Goal: Transaction & Acquisition: Purchase product/service

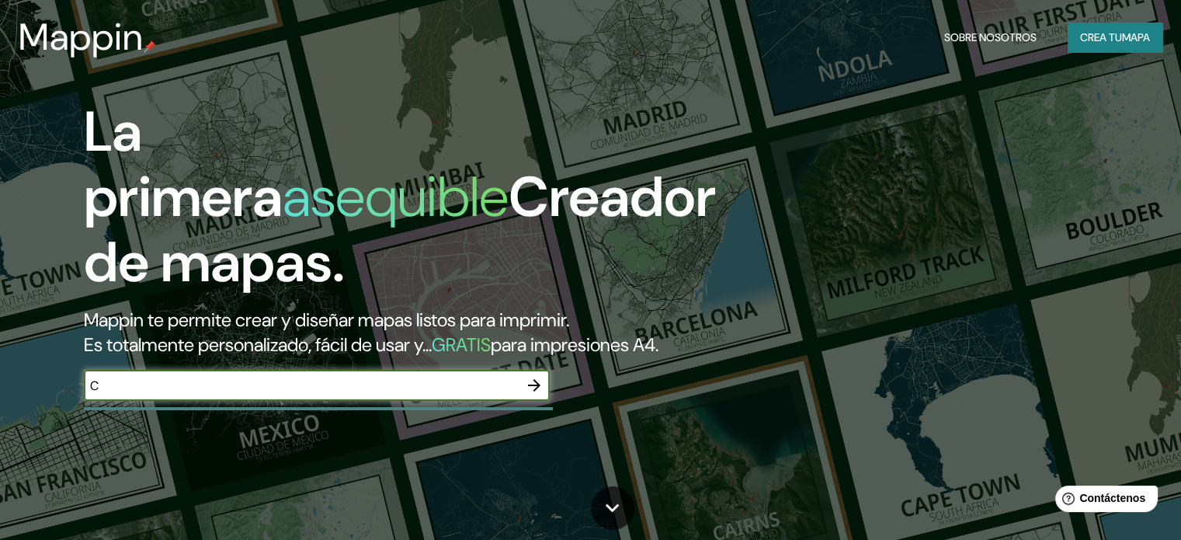
type input "[GEOGRAPHIC_DATA]"
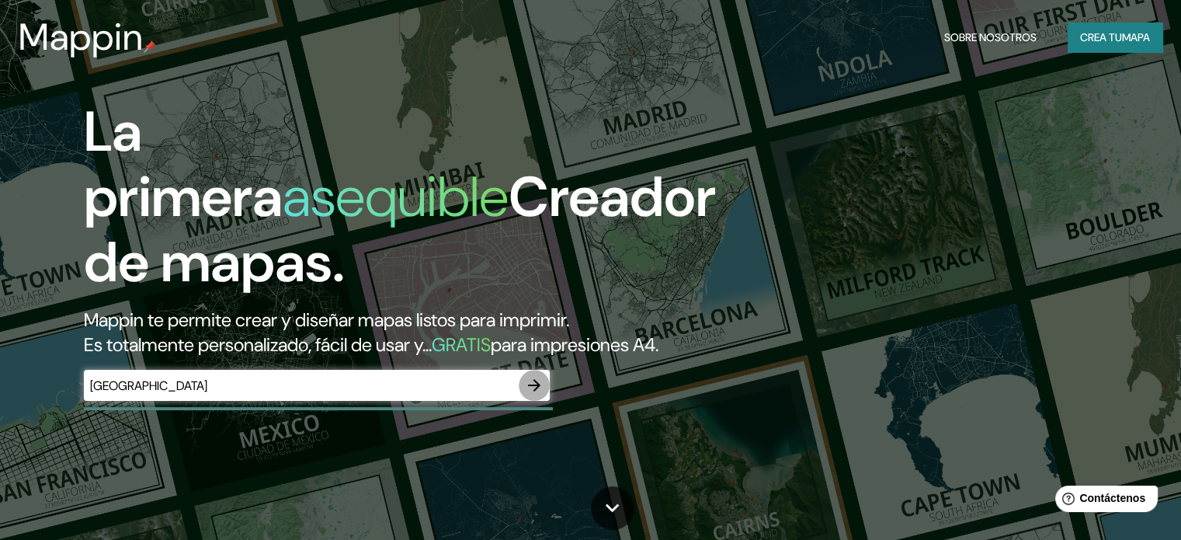
click at [537, 394] on icon "button" at bounding box center [534, 385] width 19 height 19
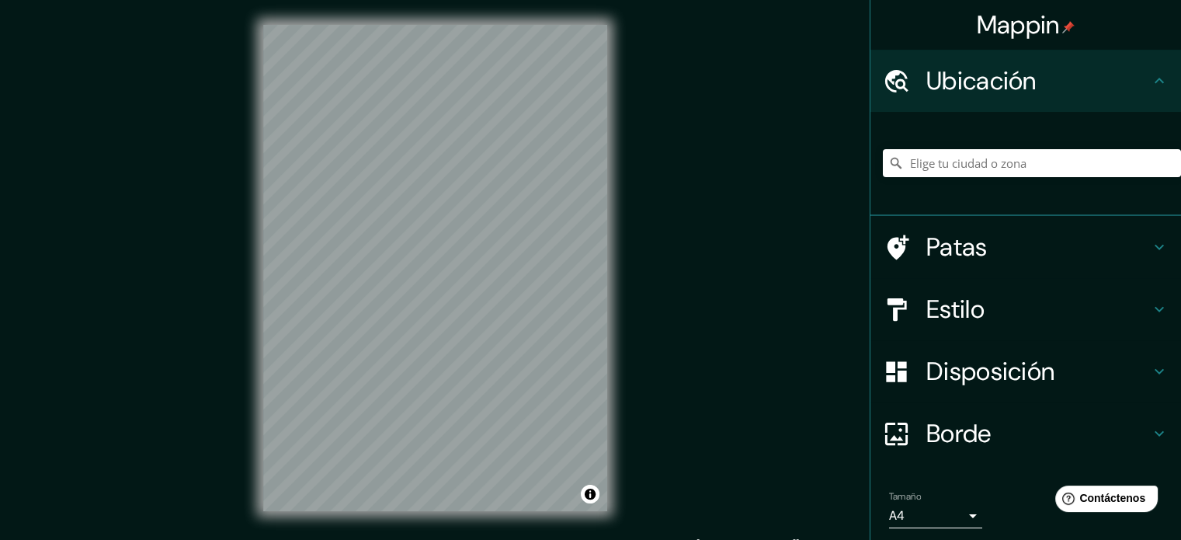
click at [1020, 39] on font "Mappin" at bounding box center [1018, 25] width 83 height 33
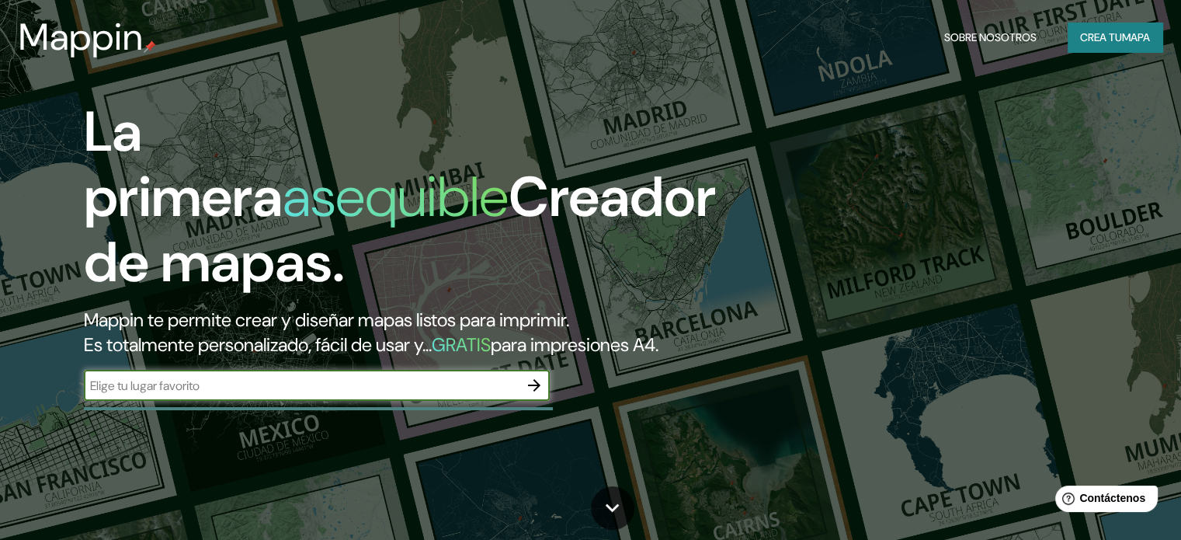
click at [140, 394] on input "text" at bounding box center [301, 386] width 435 height 18
type input "[GEOGRAPHIC_DATA]"
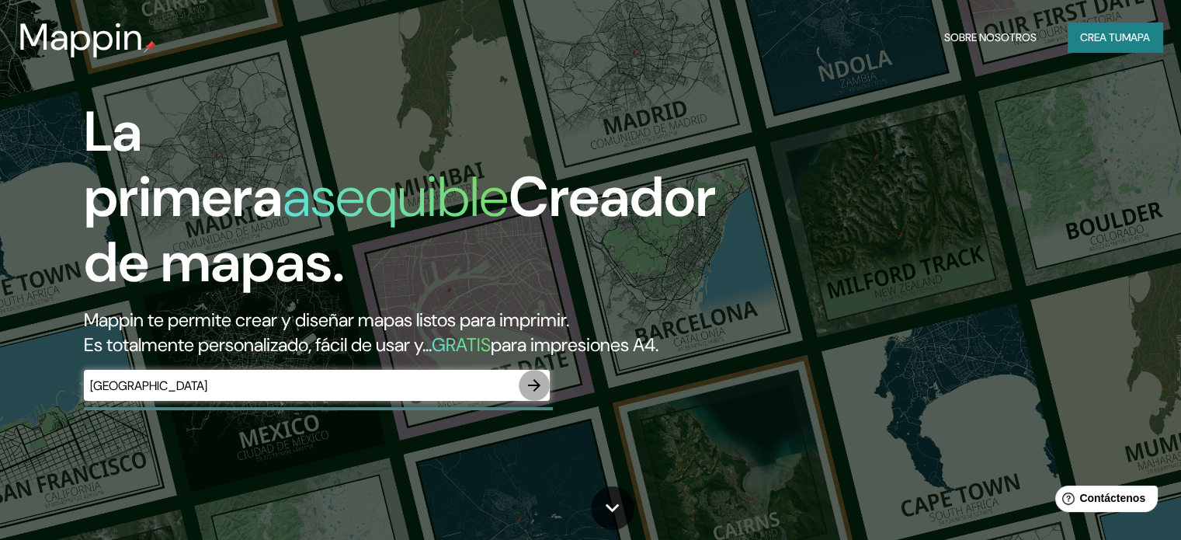
click at [533, 394] on icon "button" at bounding box center [534, 385] width 19 height 19
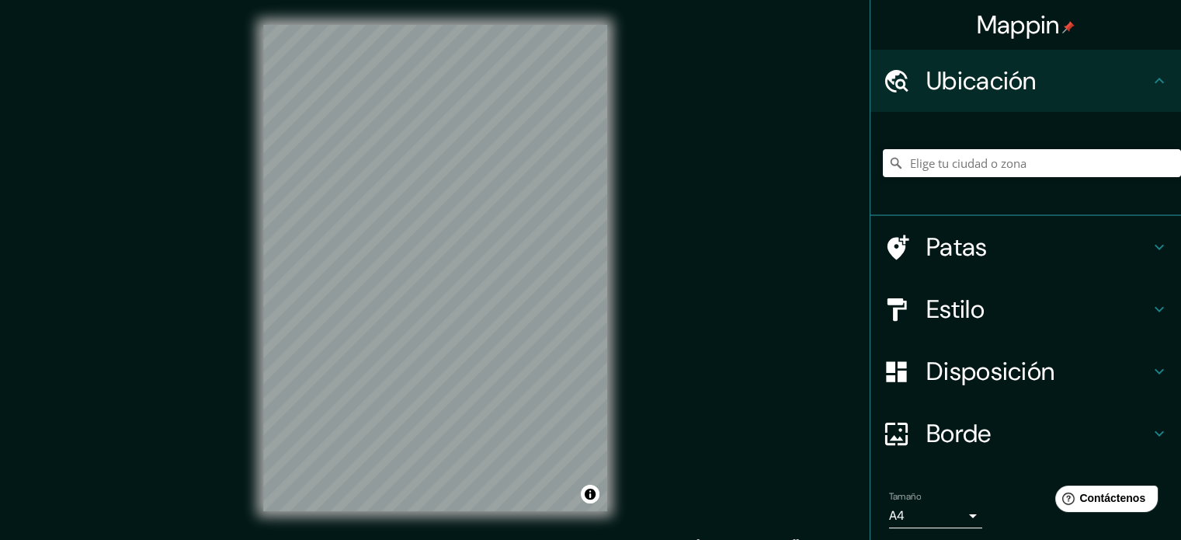
click at [978, 96] on font "Ubicación" at bounding box center [981, 80] width 110 height 33
click at [959, 171] on input "Elige tu ciudad o zona" at bounding box center [1032, 163] width 298 height 28
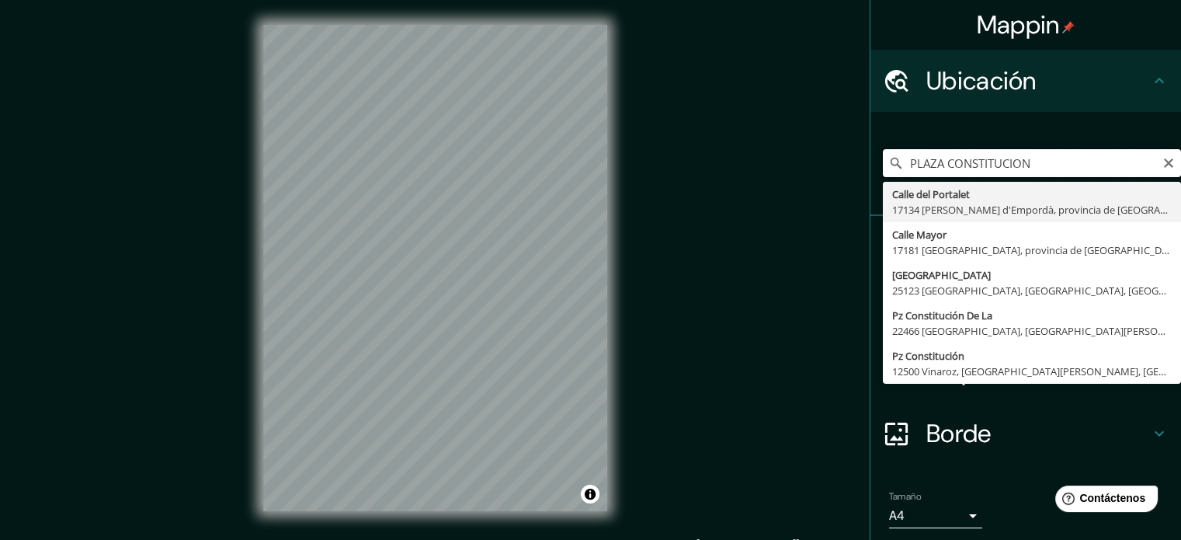
drag, startPoint x: 1045, startPoint y: 175, endPoint x: 804, endPoint y: 172, distance: 241.5
click at [781, 171] on div "Mappin Ubicación PLAZA CONSTITUCION [STREET_ADDRESS][PERSON_NAME] [STREET_ADDRE…" at bounding box center [590, 280] width 1181 height 561
paste input "Centro Histórico de la Cdad. de [GEOGRAPHIC_DATA], [GEOGRAPHIC_DATA], [GEOGRAPH…"
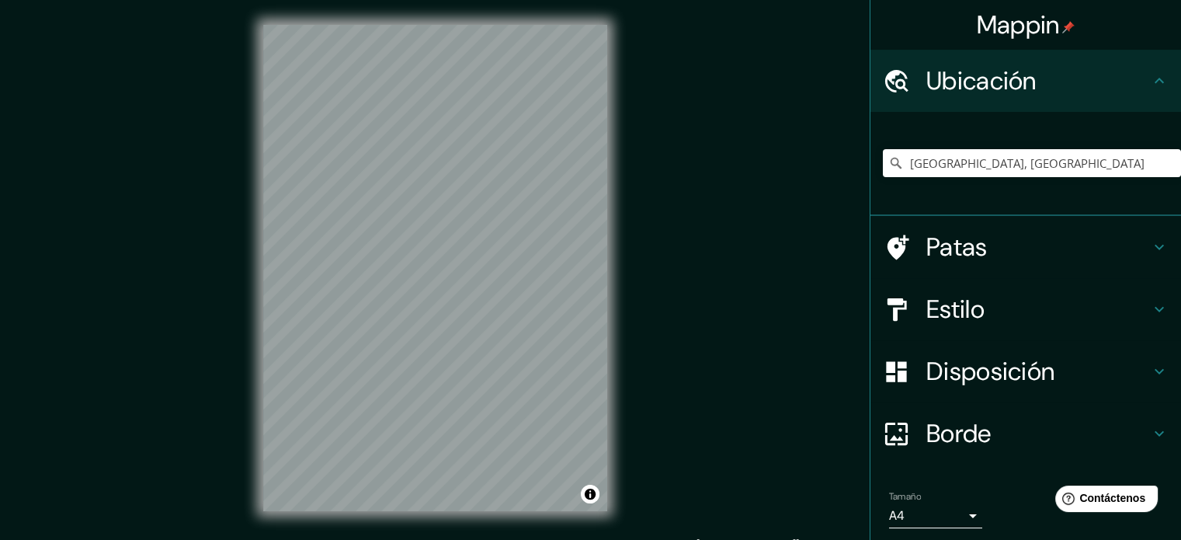
click at [992, 316] on h4 "Estilo" at bounding box center [1038, 308] width 224 height 31
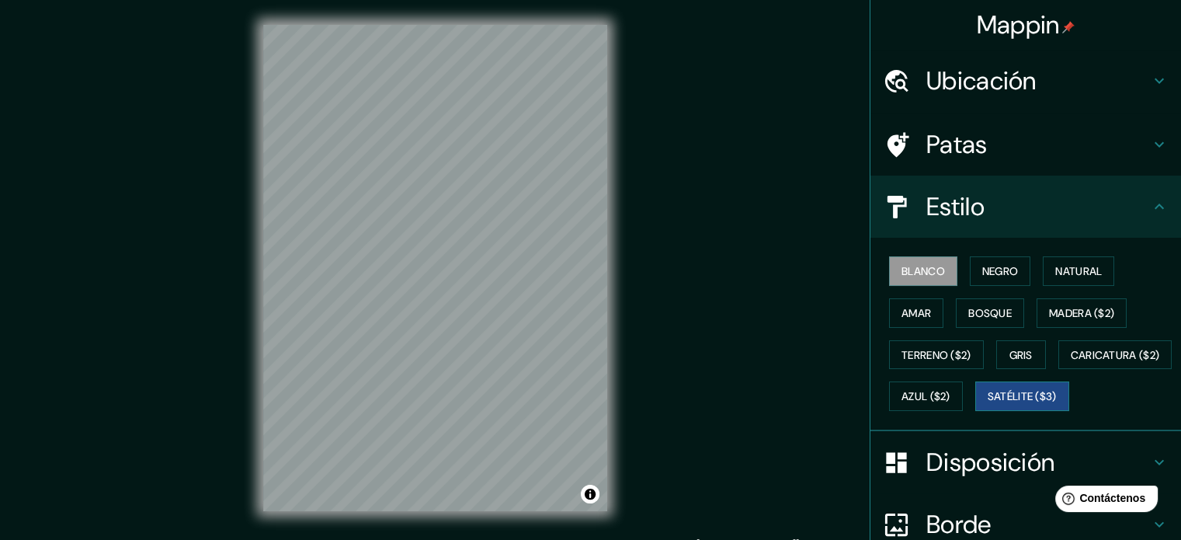
click at [988, 404] on font "Satélite ($3)" at bounding box center [1022, 397] width 69 height 14
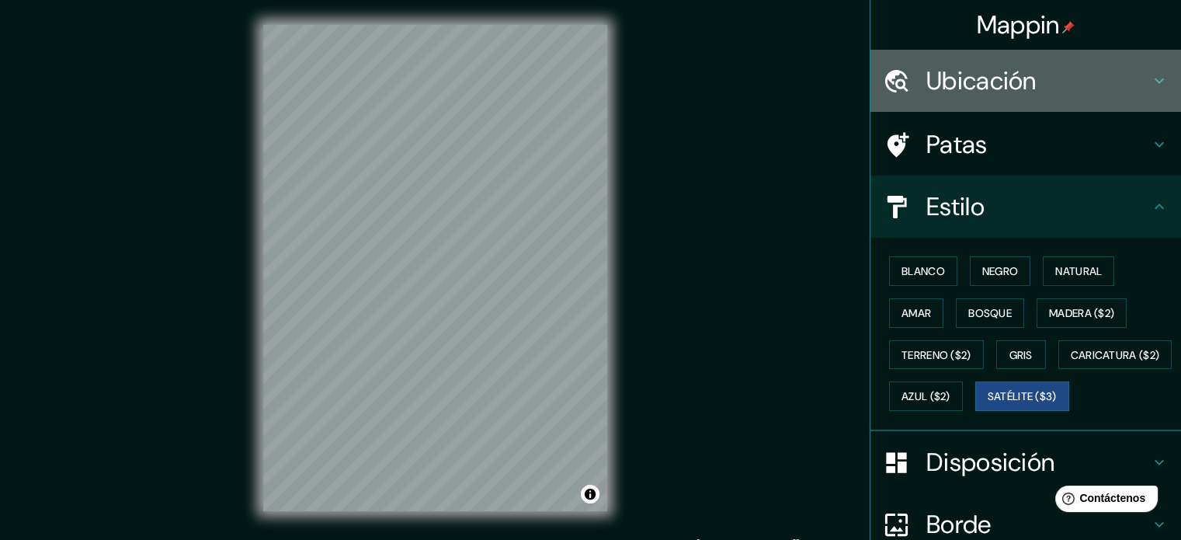
click at [1025, 87] on font "Ubicación" at bounding box center [981, 80] width 110 height 33
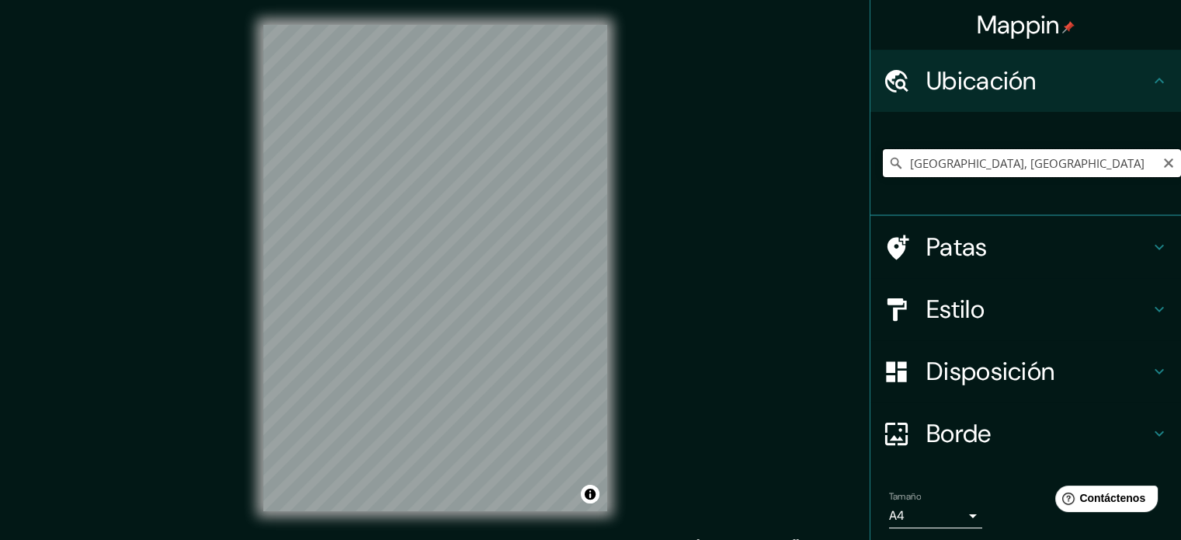
click at [1038, 163] on input "[GEOGRAPHIC_DATA], [GEOGRAPHIC_DATA]" at bounding box center [1032, 163] width 298 height 28
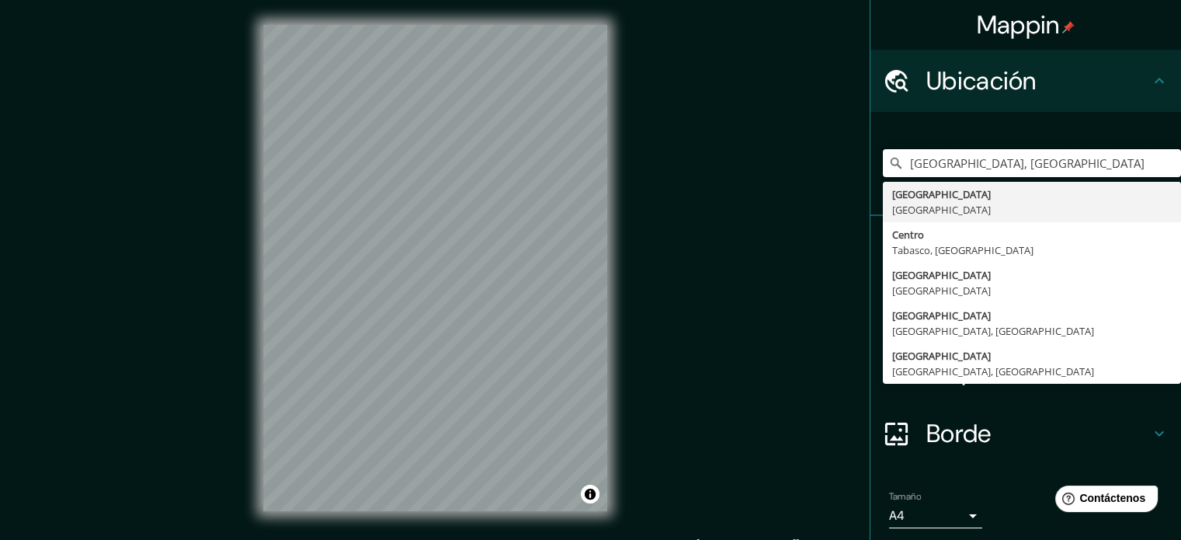
drag, startPoint x: 1062, startPoint y: 168, endPoint x: 799, endPoint y: 210, distance: 266.5
click at [801, 207] on div "Mappin Ubicación [GEOGRAPHIC_DATA], [GEOGRAPHIC_DATA] [GEOGRAPHIC_DATA] [GEOGRA…" at bounding box center [590, 280] width 1181 height 561
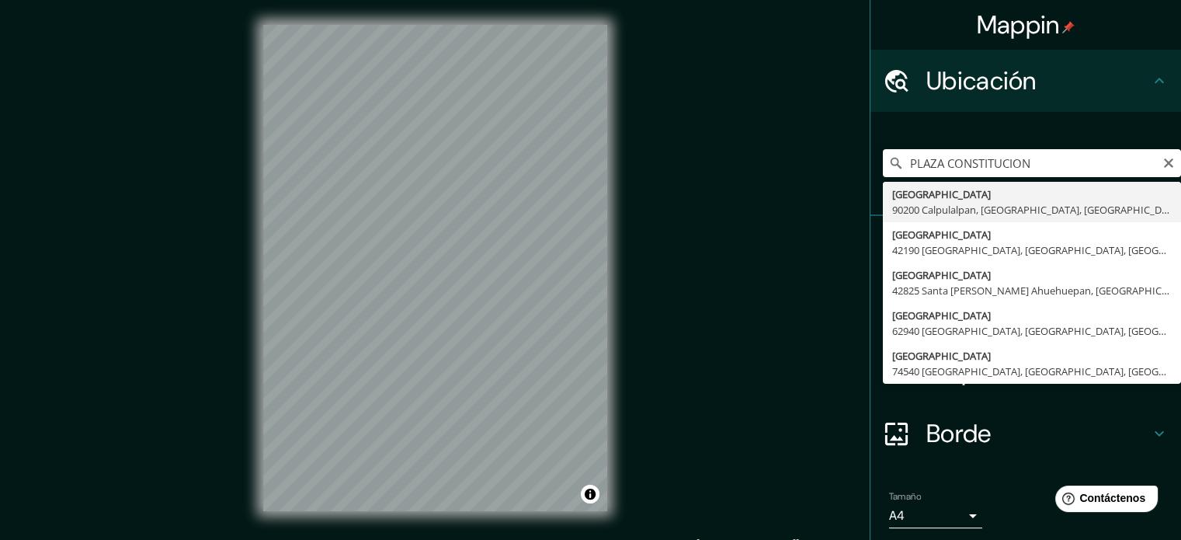
type input "[GEOGRAPHIC_DATA], [GEOGRAPHIC_DATA]"
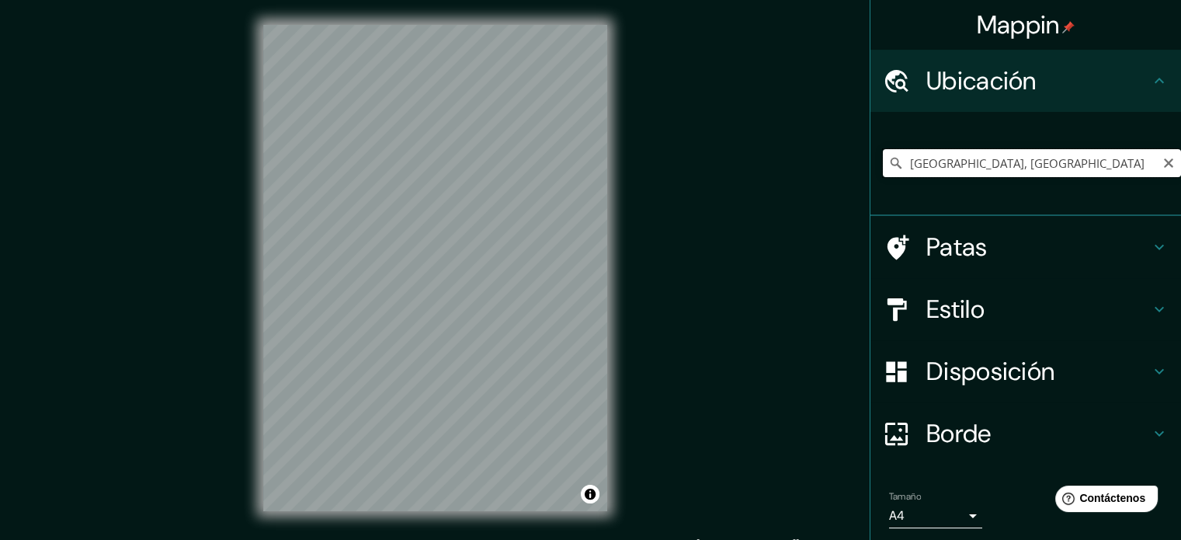
click at [1155, 169] on input "[GEOGRAPHIC_DATA], [GEOGRAPHIC_DATA]" at bounding box center [1032, 163] width 298 height 28
click at [1162, 160] on icon "Claro" at bounding box center [1168, 163] width 12 height 12
click at [1026, 164] on input "Elige tu ciudad o zona" at bounding box center [1032, 163] width 298 height 28
type input "[GEOGRAPHIC_DATA], [GEOGRAPHIC_DATA]"
click at [241, 312] on div "© Mapbox © OpenStreetMap Improve this map © Maxar" at bounding box center [435, 268] width 394 height 536
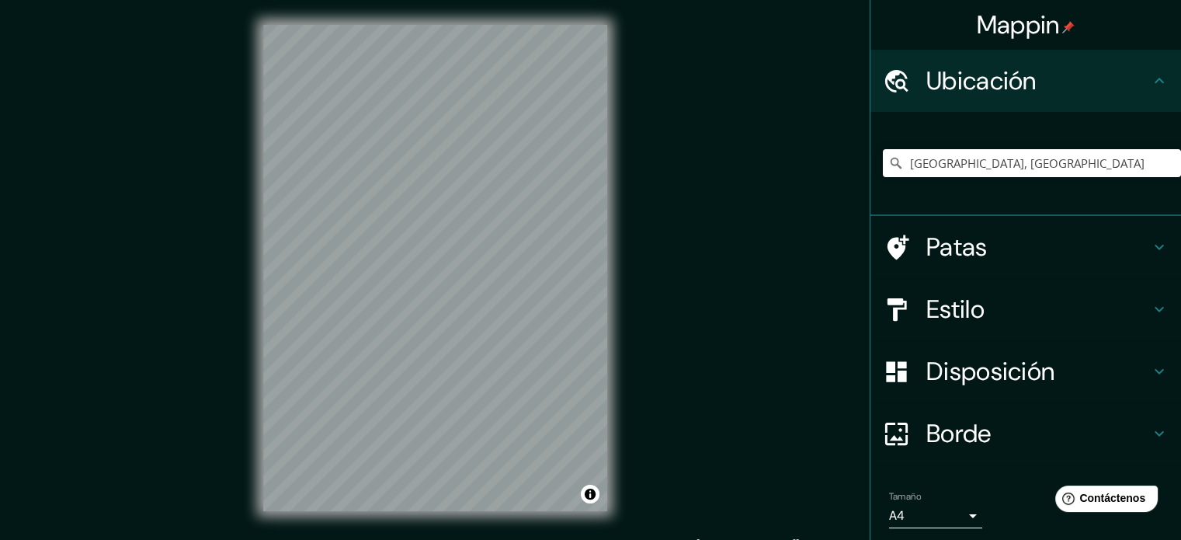
click at [255, 378] on div "© Mapbox © OpenStreetMap Improve this map © Maxar" at bounding box center [435, 268] width 394 height 536
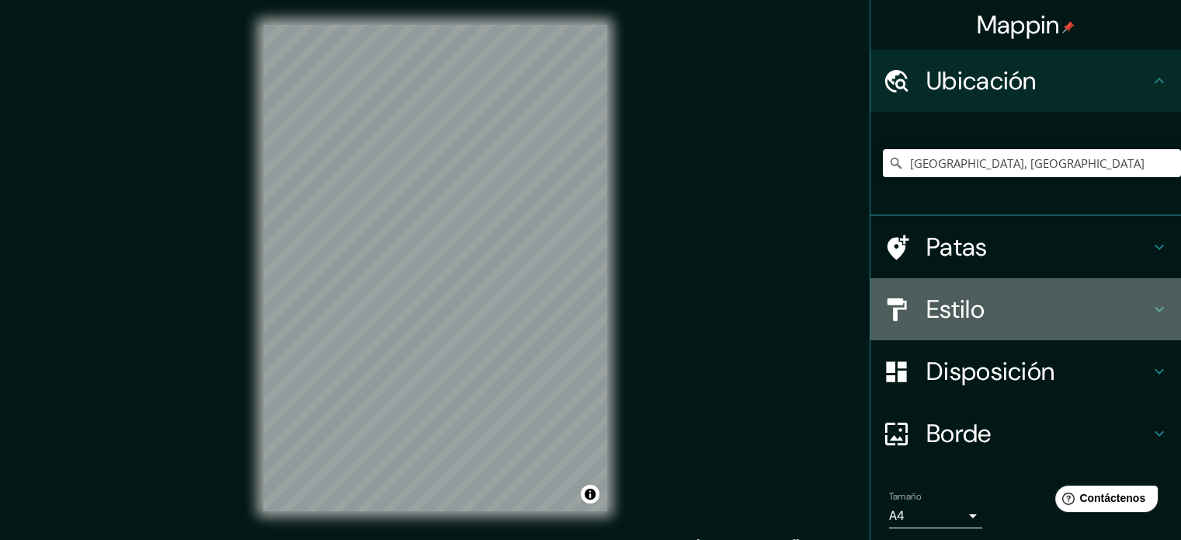
click at [1008, 296] on h4 "Estilo" at bounding box center [1038, 308] width 224 height 31
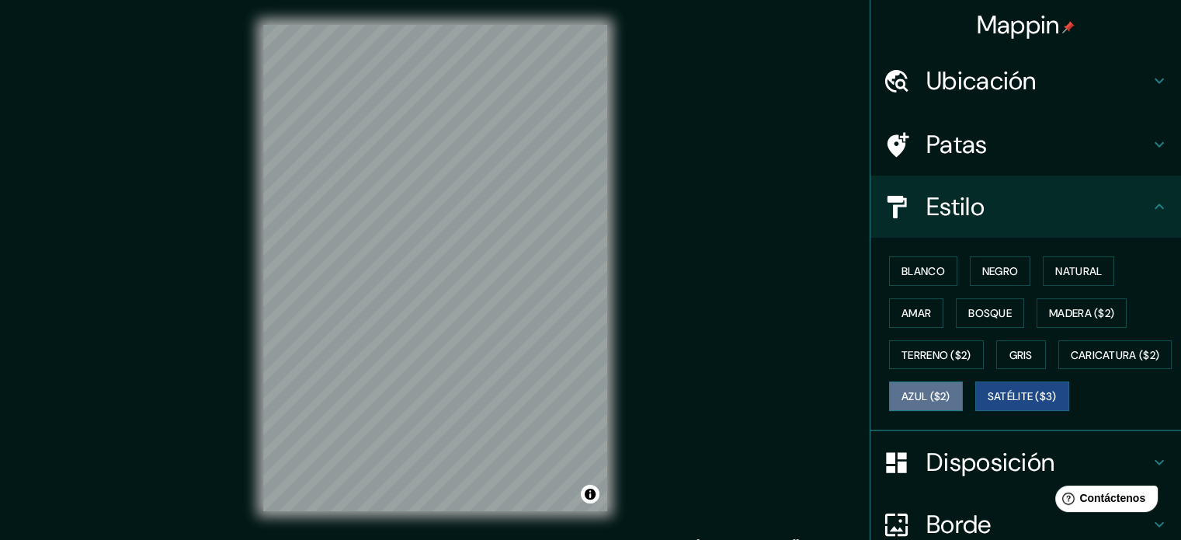
click at [950, 390] on font "Azul ($2)" at bounding box center [925, 397] width 49 height 14
click at [1001, 86] on font "Ubicación" at bounding box center [981, 80] width 110 height 33
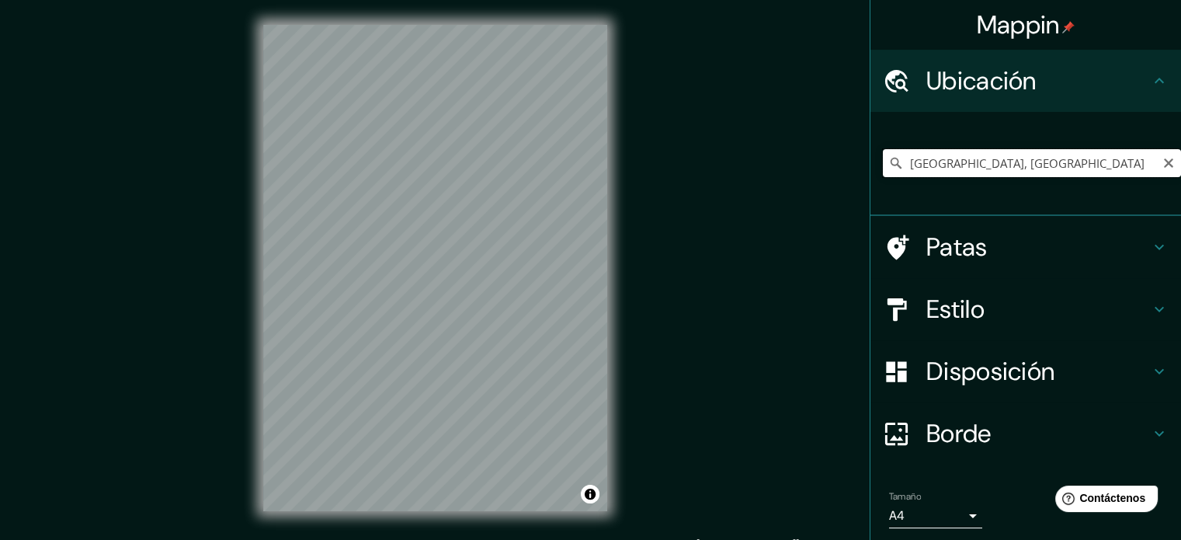
click at [1040, 170] on input "[GEOGRAPHIC_DATA], [GEOGRAPHIC_DATA]" at bounding box center [1032, 163] width 298 height 28
click at [1162, 158] on icon "Claro" at bounding box center [1168, 163] width 12 height 12
paste input "19°25′58″N 99°08′00″O﻿ / ﻿19.432778, -99.133333"
type input "[STREET_ADDRESS]"
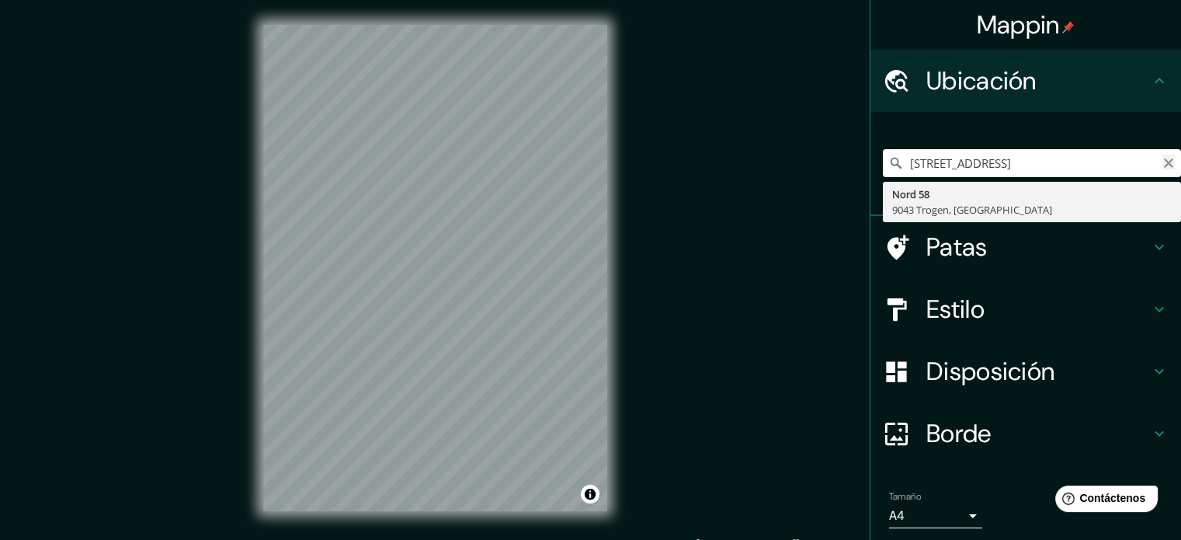
click at [1162, 165] on icon "Claro" at bounding box center [1168, 163] width 12 height 12
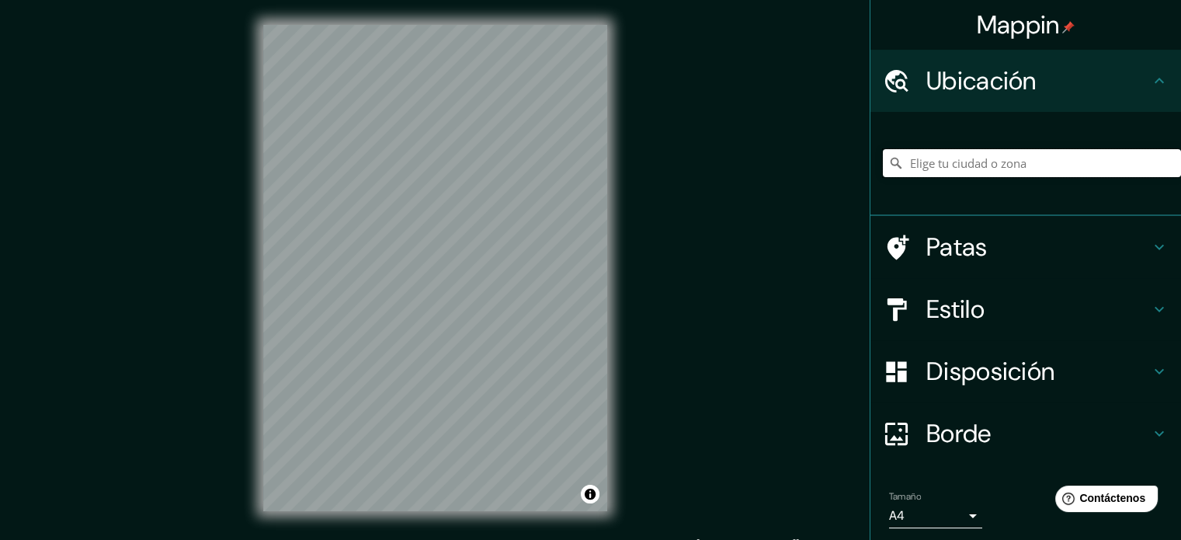
paste input "06010 [GEOGRAPHIC_DATA], CDMX, [GEOGRAPHIC_DATA]"
type input "[GEOGRAPHIC_DATA]"
click at [241, 283] on div "© Mapbox © OpenStreetMap Improve this map" at bounding box center [435, 268] width 394 height 536
click at [687, 307] on div "Mappin Ubicación [GEOGRAPHIC_DATA] [GEOGRAPHIC_DATA], [GEOGRAPHIC_DATA] [GEOGRA…" at bounding box center [590, 280] width 1181 height 561
click at [627, 295] on div "© Mapbox © OpenStreetMap Improve this map" at bounding box center [435, 268] width 394 height 536
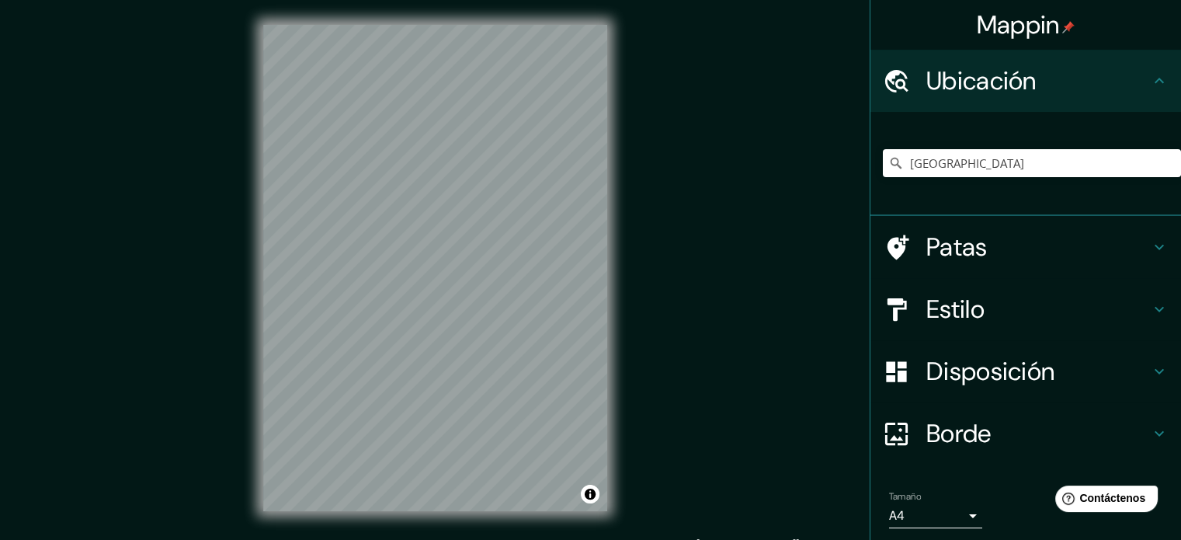
click at [212, 287] on div "Mappin Ubicación [GEOGRAPHIC_DATA] [GEOGRAPHIC_DATA], [GEOGRAPHIC_DATA] [GEOGRA…" at bounding box center [590, 280] width 1181 height 561
